Goal: Task Accomplishment & Management: Manage account settings

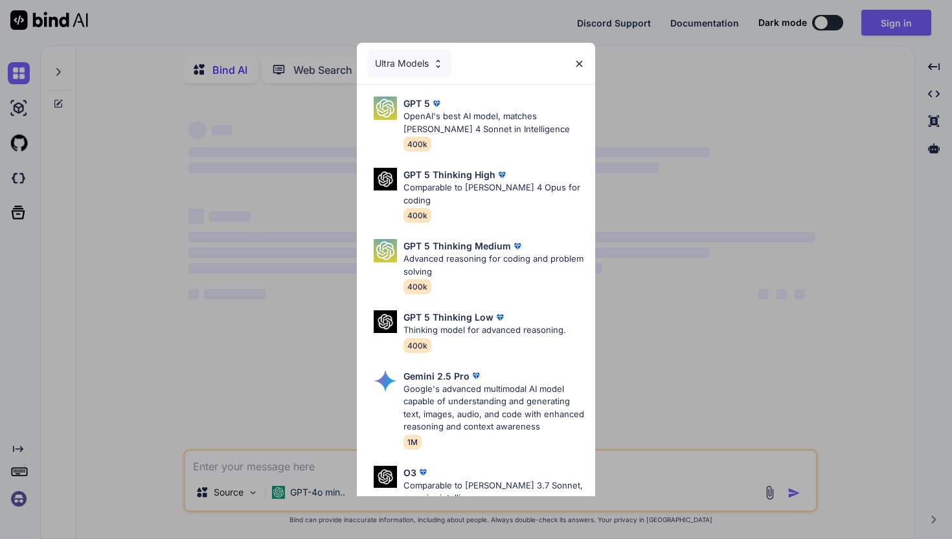
type textarea "x"
click at [575, 62] on img at bounding box center [579, 63] width 11 height 11
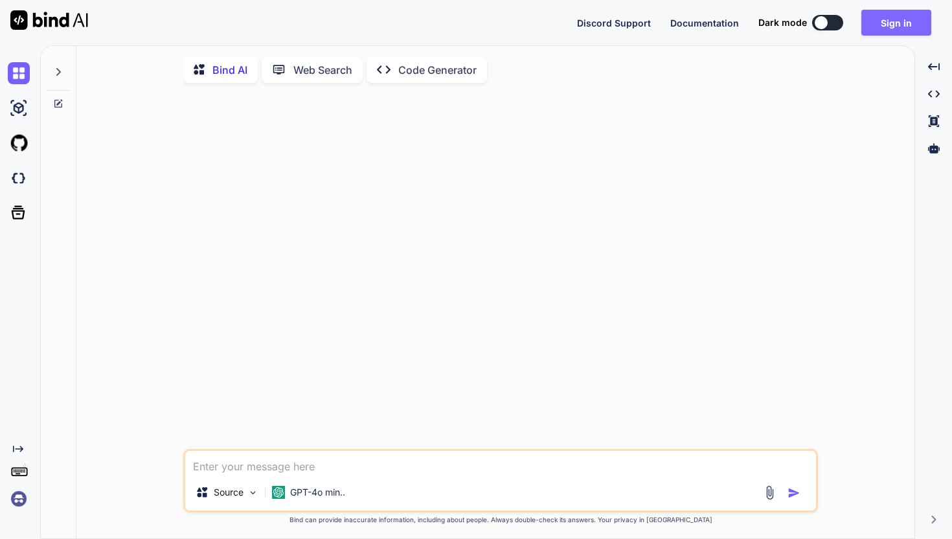
click at [879, 24] on button "Sign in" at bounding box center [896, 23] width 70 height 26
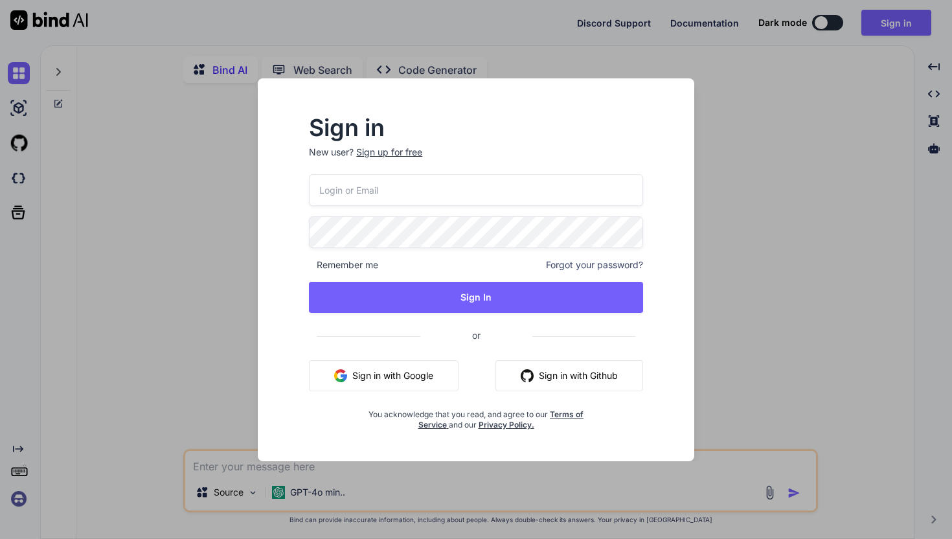
click at [309, 174] on div at bounding box center [309, 174] width 0 height 0
click at [678, 282] on div "Sign in New user? Sign up for free Remember me Forgot your password? Sign In or…" at bounding box center [476, 281] width 416 height 359
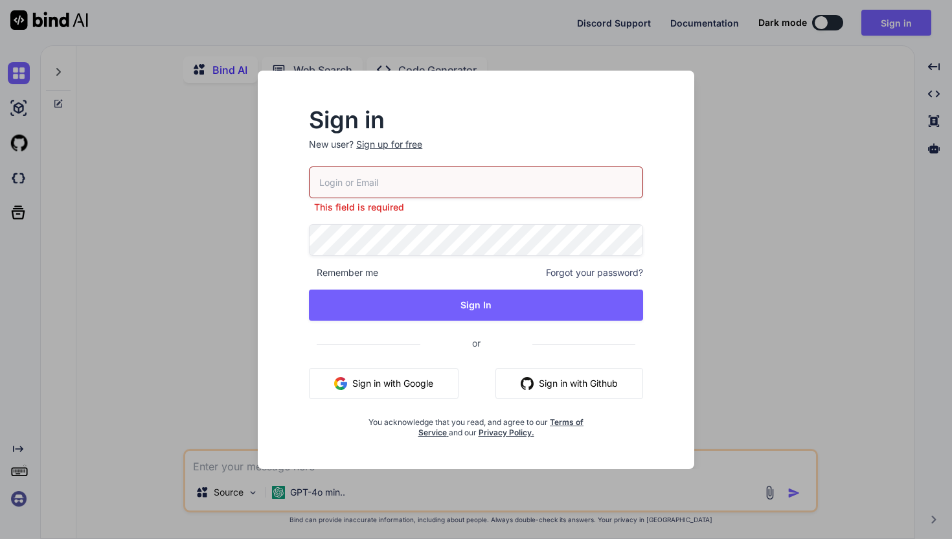
click at [379, 176] on input "email" at bounding box center [476, 182] width 334 height 32
click at [598, 273] on span "Forgot your password?" at bounding box center [594, 272] width 97 height 13
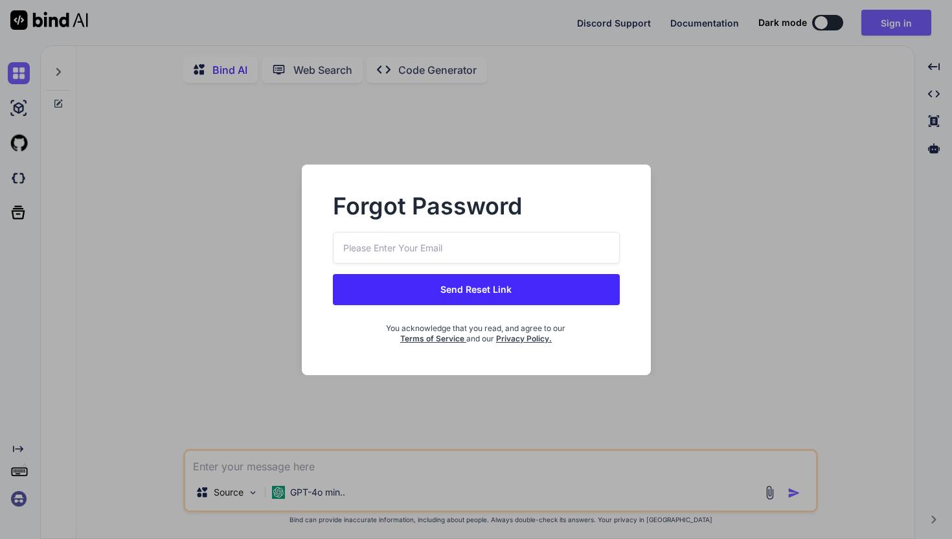
click at [543, 243] on input "email" at bounding box center [476, 248] width 287 height 32
type input "tesha@bizlaunchequity.com"
click at [510, 293] on button "Send Reset Link" at bounding box center [476, 289] width 287 height 31
click at [444, 288] on button "Send Reset Link" at bounding box center [476, 289] width 287 height 31
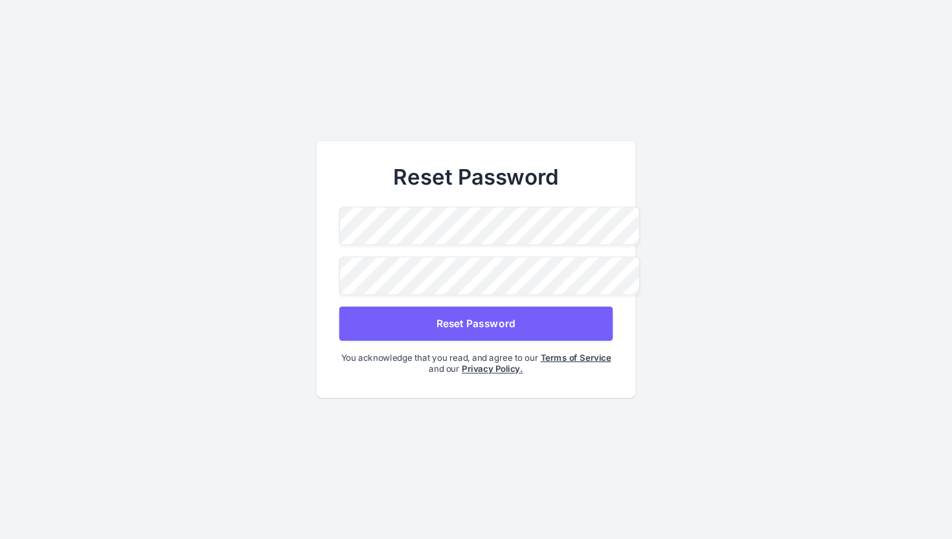
click at [339, 245] on div at bounding box center [339, 245] width 0 height 0
click at [497, 317] on button "Reset Password" at bounding box center [475, 323] width 273 height 34
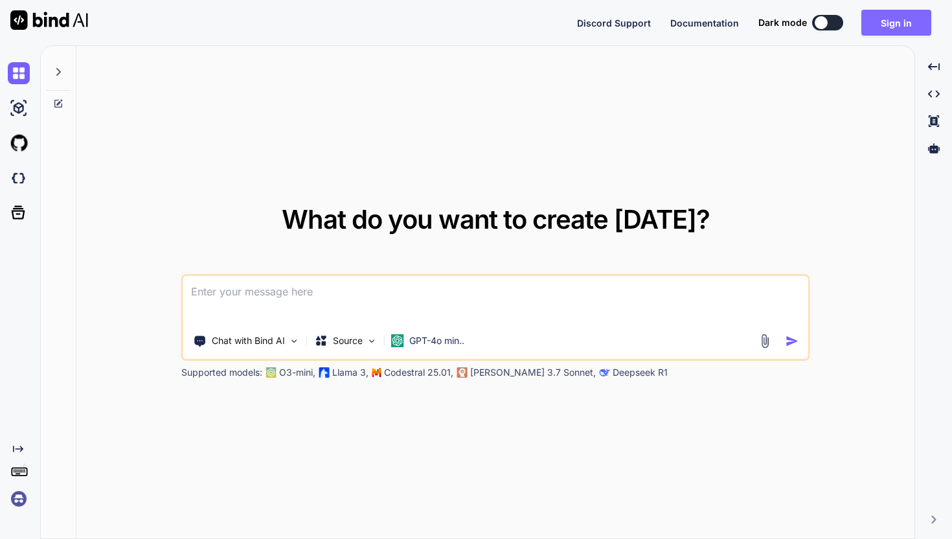
click at [904, 22] on button "Sign in" at bounding box center [896, 23] width 70 height 26
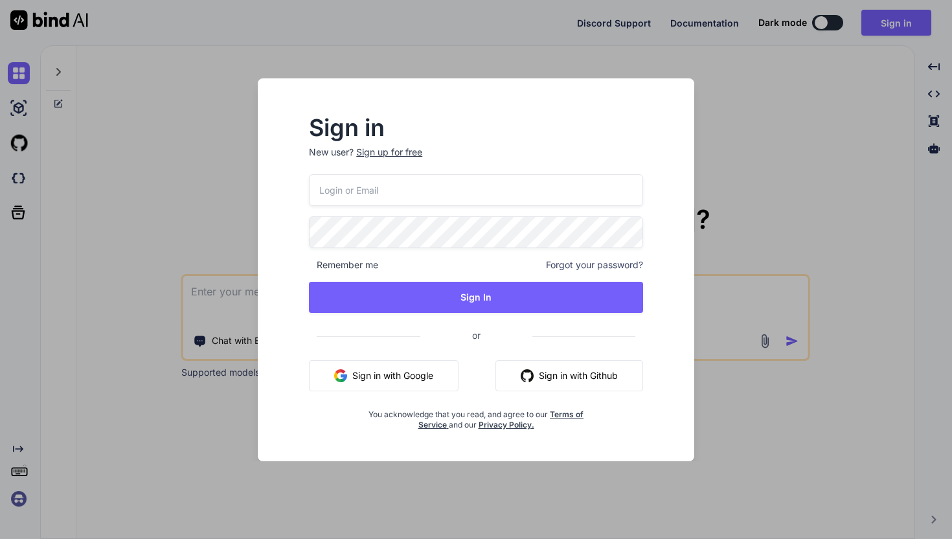
click at [309, 174] on div at bounding box center [309, 174] width 0 height 0
type input "tesha@bizlaunchequity.com"
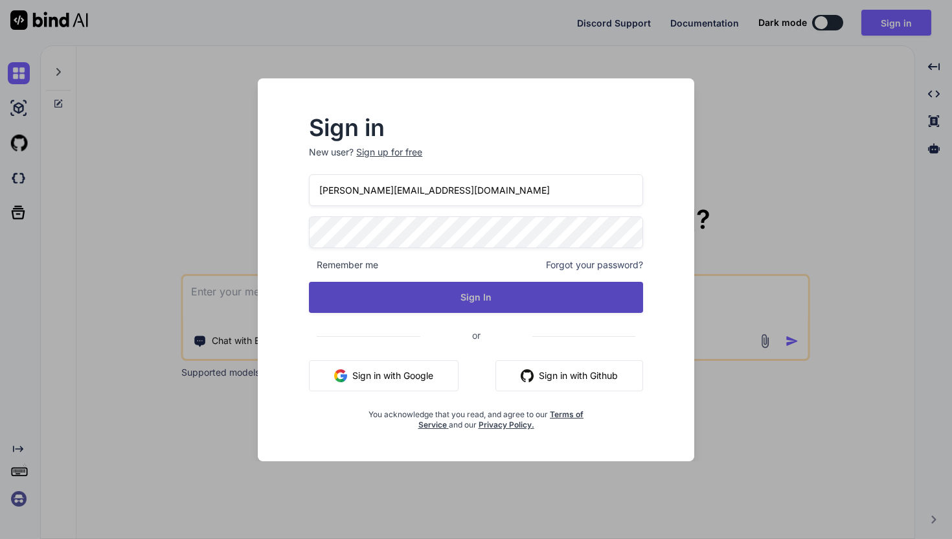
click at [486, 293] on button "Sign In" at bounding box center [476, 297] width 334 height 31
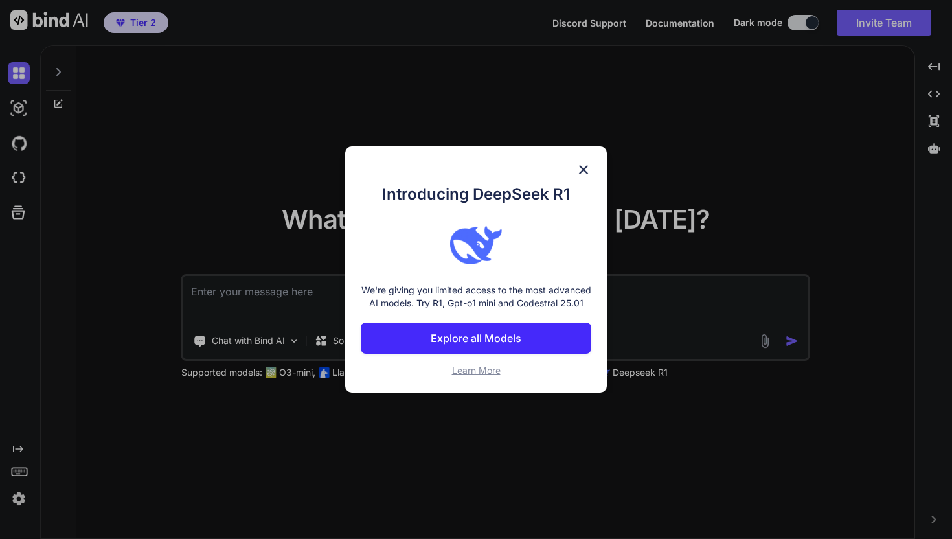
click at [498, 343] on p "Explore all Models" at bounding box center [476, 338] width 91 height 16
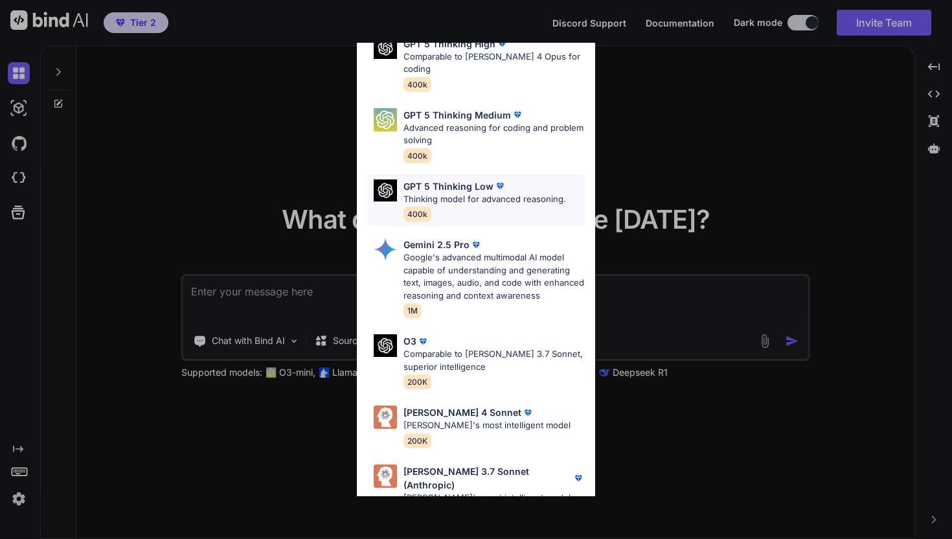
scroll to position [729, 0]
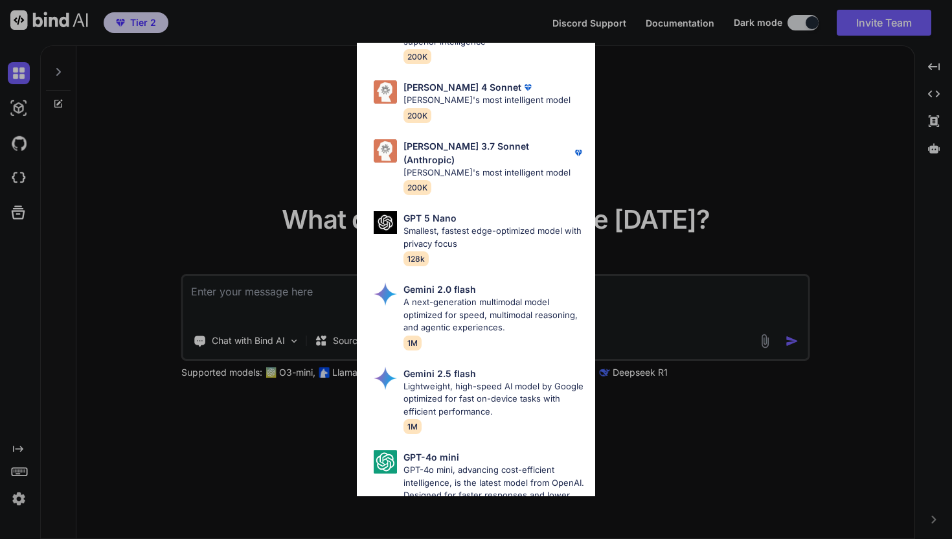
click at [646, 71] on div "All GPT 5 Mini Smaller, fast variant balancing speed and capability for light t…" at bounding box center [476, 269] width 952 height 539
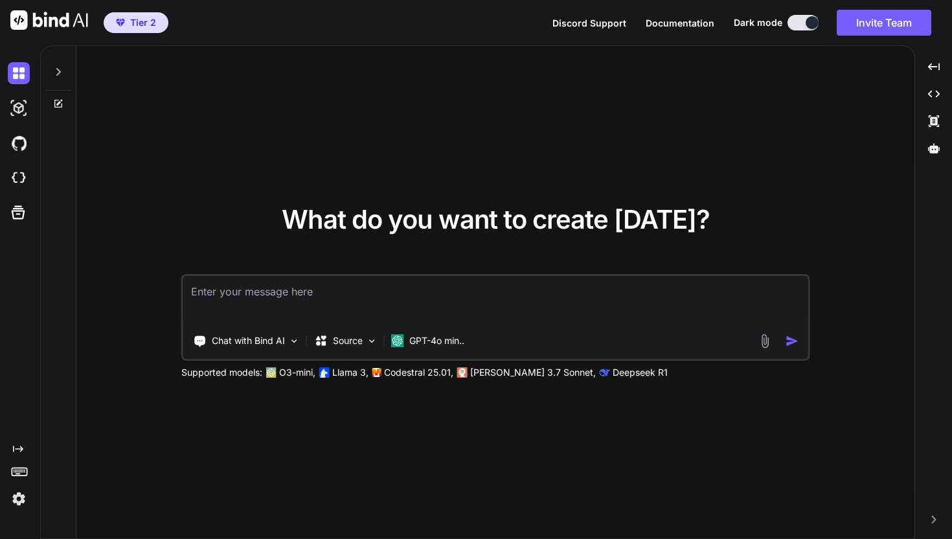
click at [137, 27] on span "Tier 2" at bounding box center [143, 22] width 26 height 13
click at [132, 18] on span "Tier 2" at bounding box center [143, 22] width 26 height 13
click at [47, 23] on img at bounding box center [49, 19] width 78 height 19
click at [21, 494] on img at bounding box center [19, 499] width 22 height 22
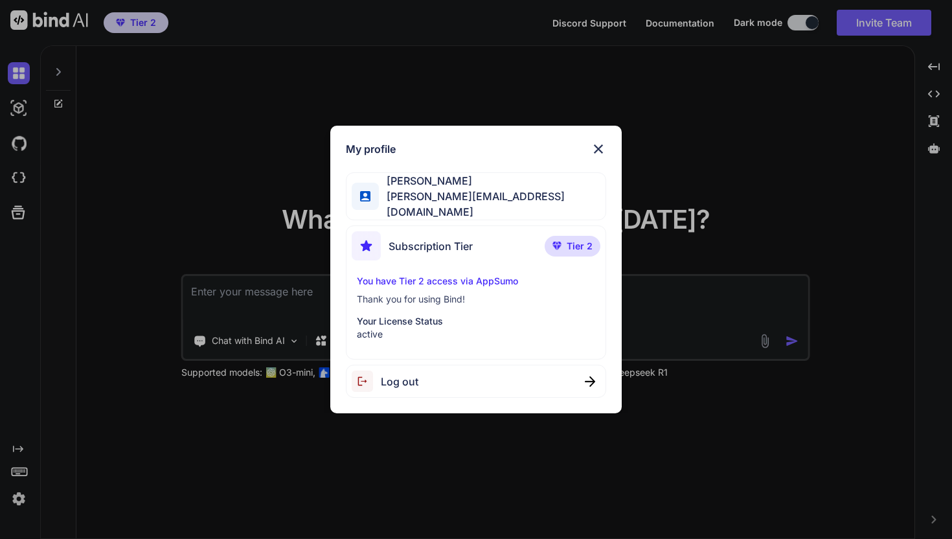
click at [557, 262] on div "Subscription Tier Tier 2 You have Tier 2 access via AppSumo Thank you for using…" at bounding box center [476, 292] width 260 height 134
click at [565, 239] on p "Tier 2" at bounding box center [573, 246] width 56 height 21
click at [599, 152] on img at bounding box center [599, 149] width 16 height 16
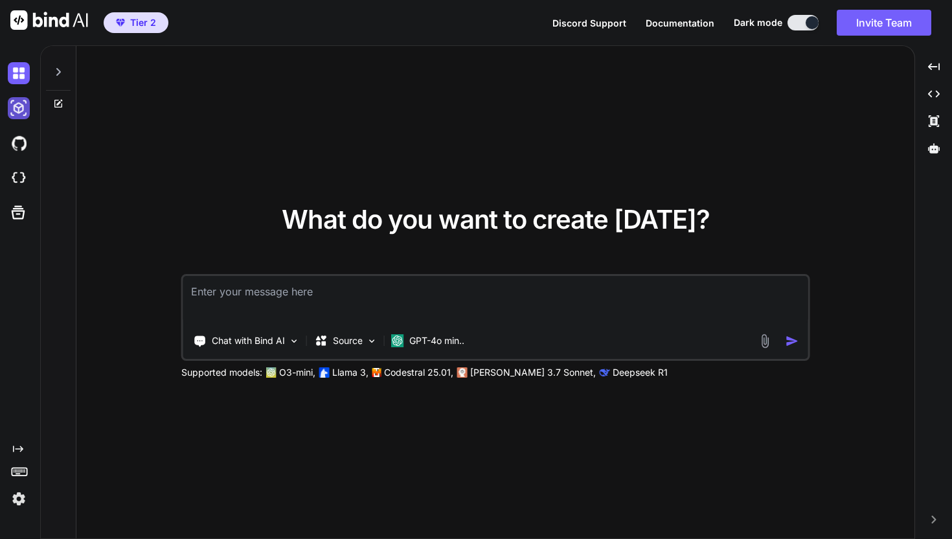
click at [19, 109] on img at bounding box center [19, 108] width 22 height 22
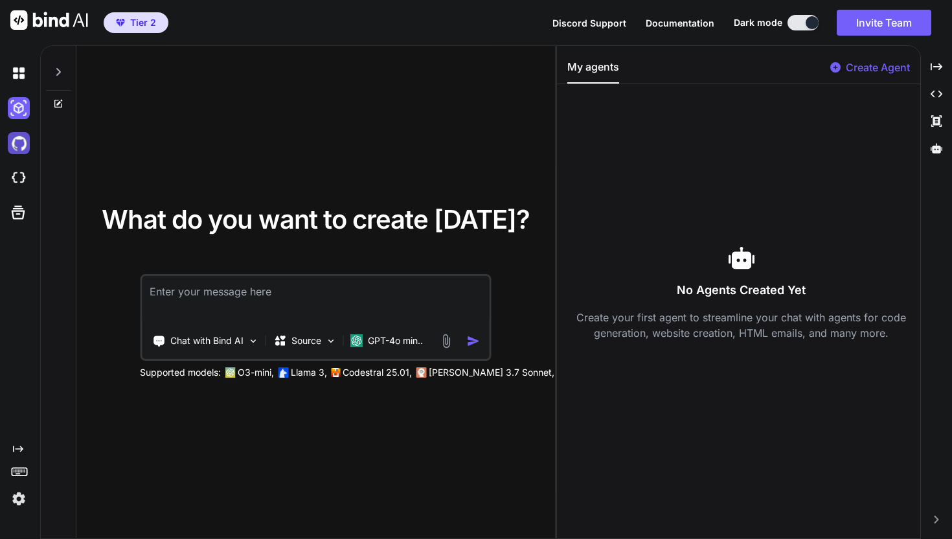
click at [27, 152] on img at bounding box center [19, 143] width 22 height 22
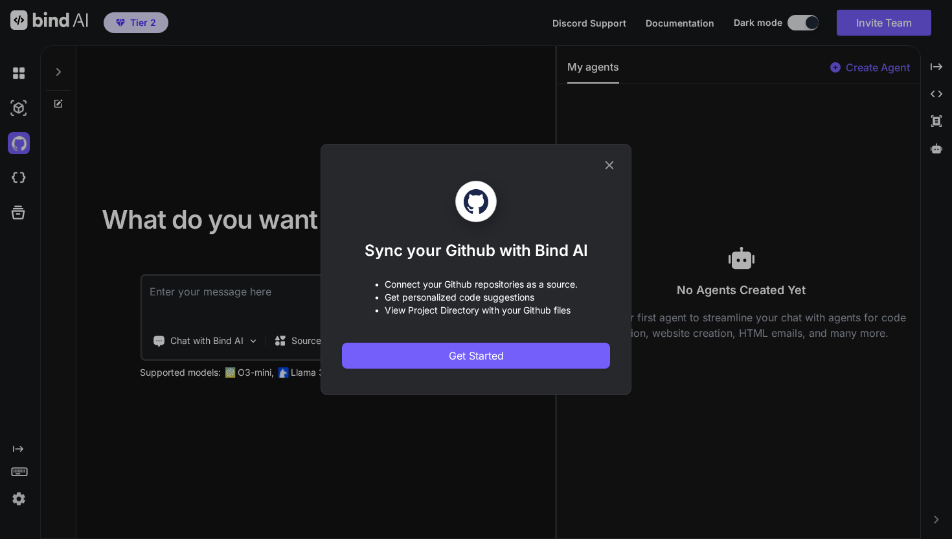
click at [609, 169] on icon at bounding box center [609, 165] width 14 height 14
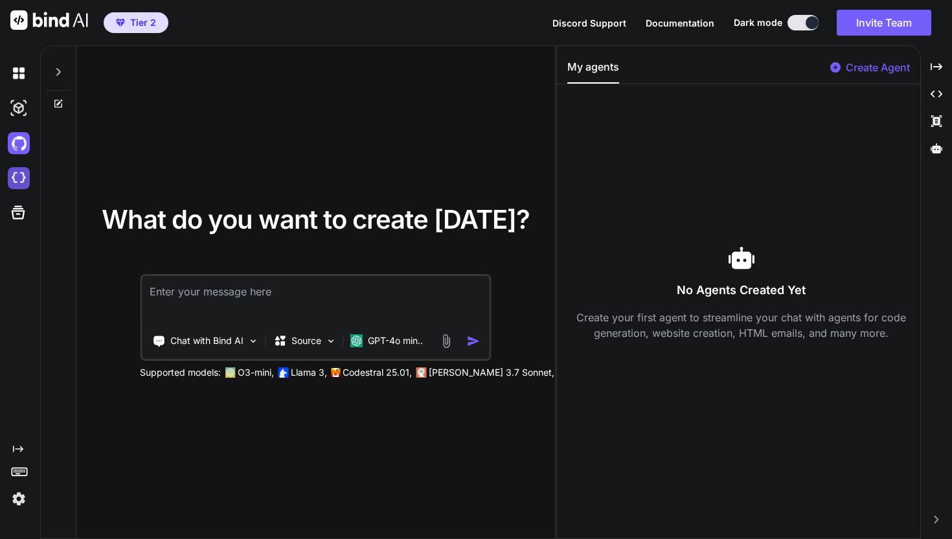
click at [12, 185] on img at bounding box center [19, 178] width 22 height 22
click at [53, 19] on img at bounding box center [49, 19] width 78 height 19
click at [17, 69] on img at bounding box center [19, 73] width 22 height 22
click at [60, 72] on icon at bounding box center [58, 72] width 5 height 8
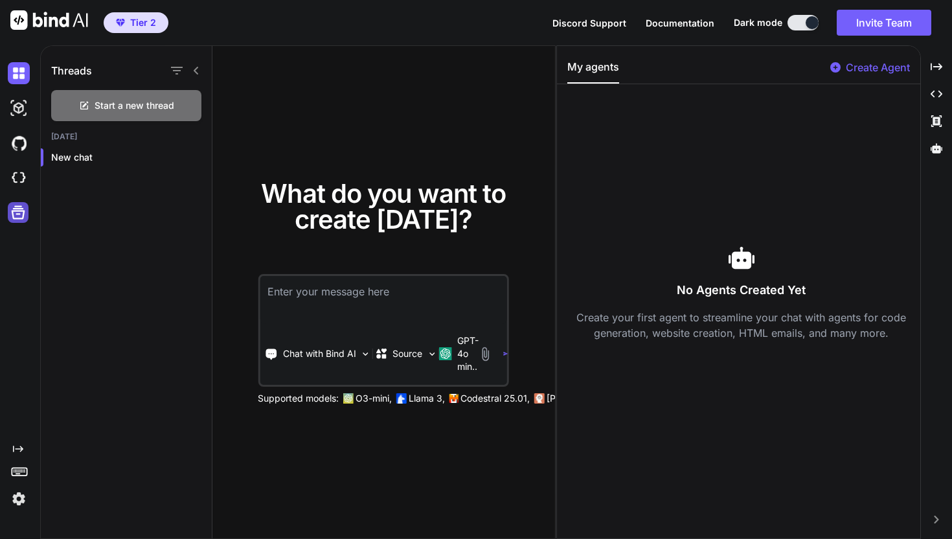
click at [20, 212] on icon at bounding box center [18, 212] width 18 height 18
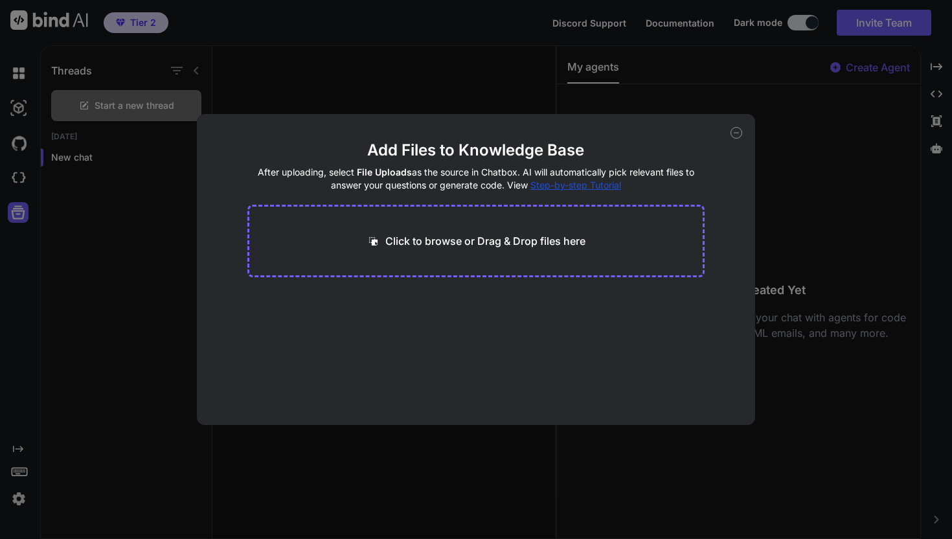
click at [288, 76] on div "Add Files to Knowledge Base After uploading, select File Uploads as the source …" at bounding box center [476, 269] width 952 height 539
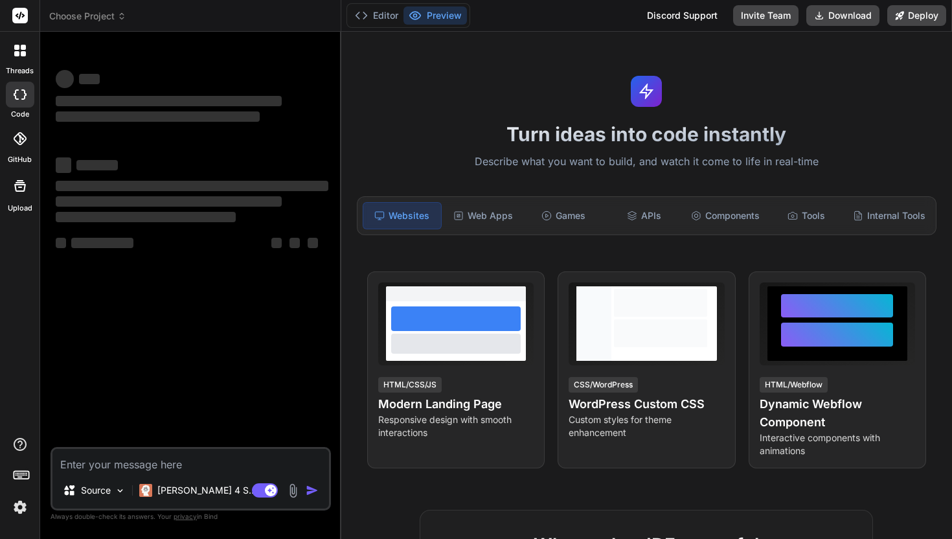
type textarea "x"
